Goal: Task Accomplishment & Management: Complete application form

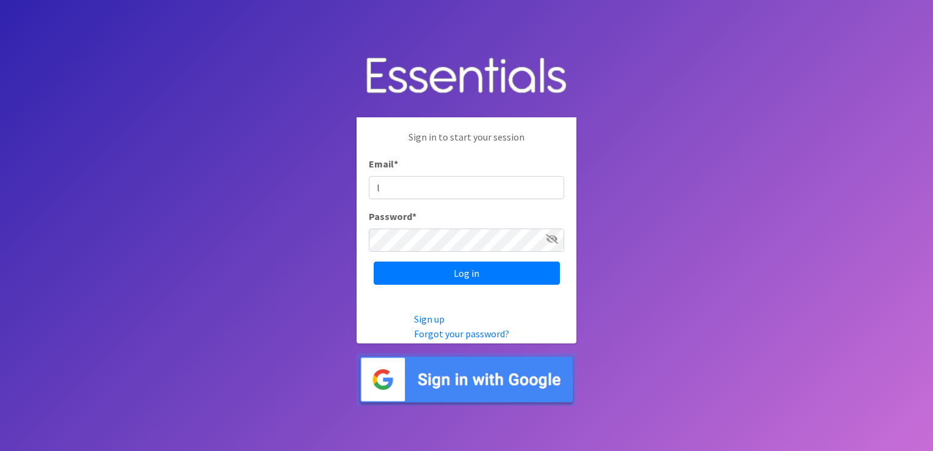
type input "lriddick@gleaners.org"
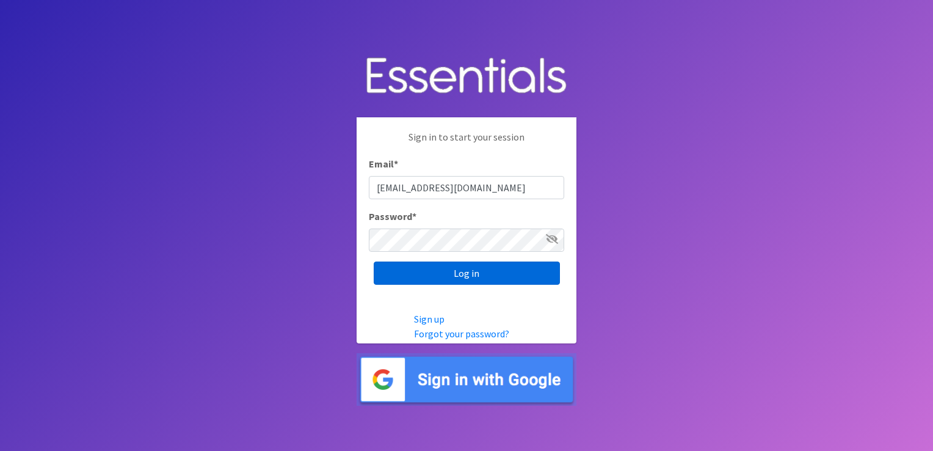
click at [489, 275] on input "Log in" at bounding box center [467, 272] width 186 height 23
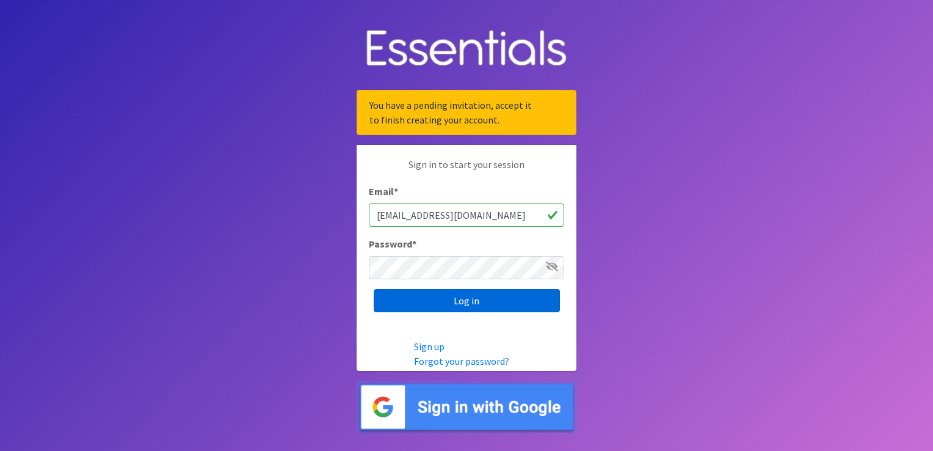
click at [470, 294] on input "Log in" at bounding box center [467, 300] width 186 height 23
click at [456, 302] on input "Log in" at bounding box center [467, 300] width 186 height 23
click at [459, 362] on link "Forgot your password?" at bounding box center [461, 361] width 95 height 12
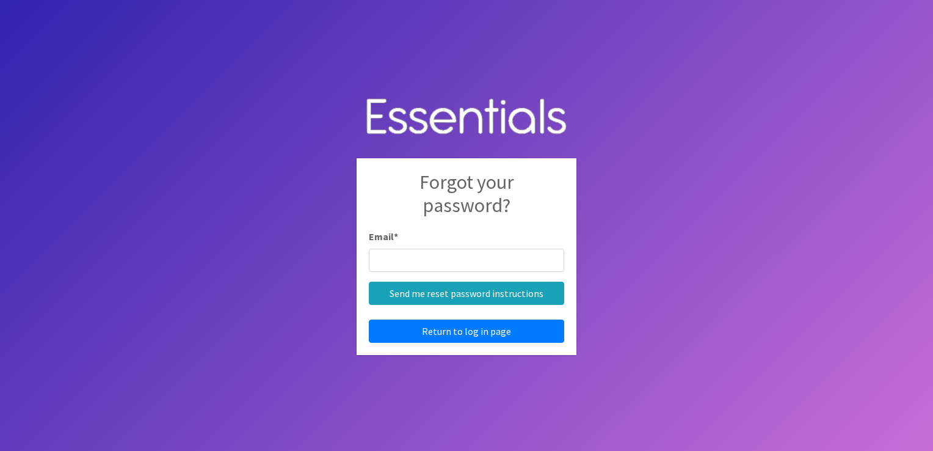
click at [446, 263] on input "Email *" at bounding box center [466, 260] width 195 height 23
type input "lriddick@gleaners.org"
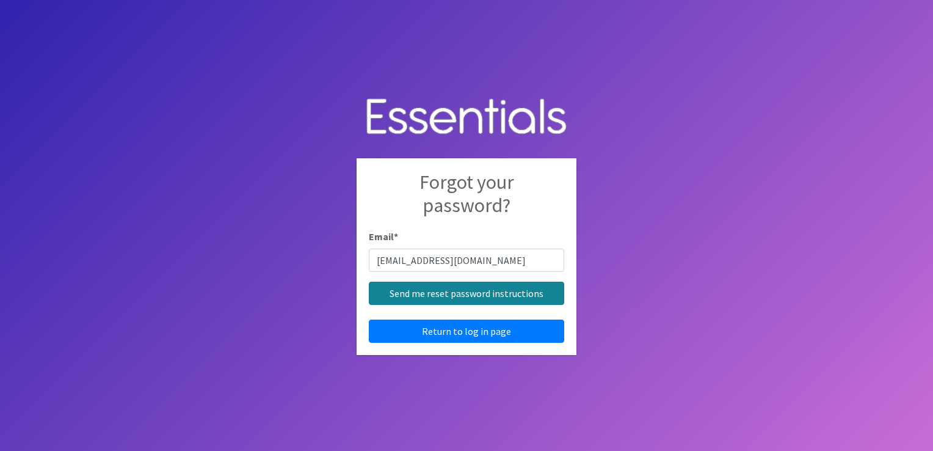
click at [492, 297] on input "Send me reset password instructions" at bounding box center [466, 293] width 195 height 23
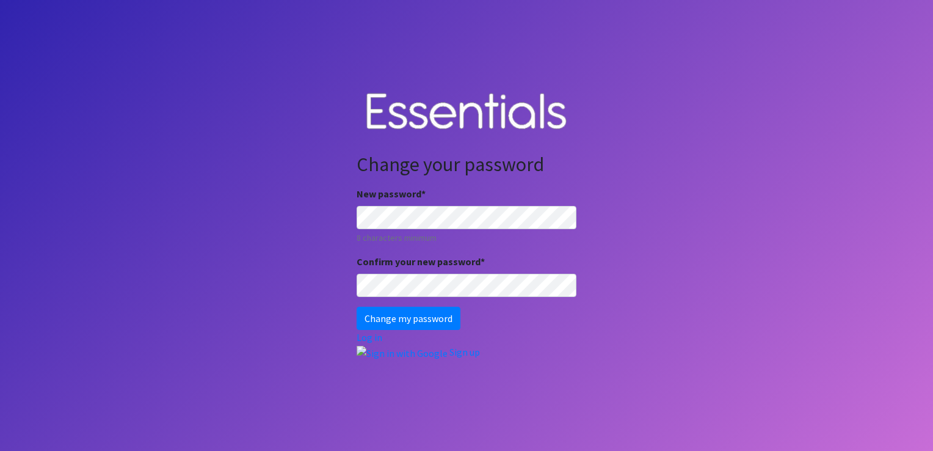
click at [314, 222] on body "Change your password New password * 8 characters minimum Confirm your new passw…" at bounding box center [466, 225] width 933 height 451
click at [434, 322] on input "Change my password" at bounding box center [409, 318] width 104 height 23
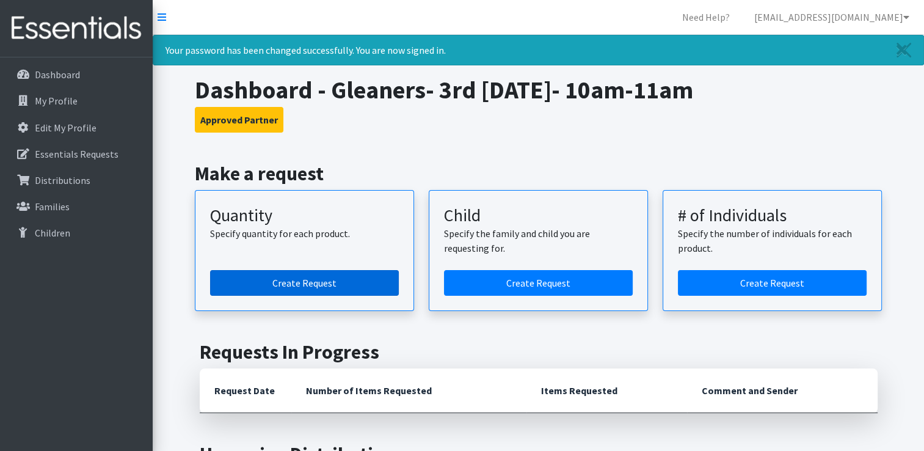
click at [342, 284] on link "Create Request" at bounding box center [304, 283] width 189 height 26
